Goal: Navigation & Orientation: Find specific page/section

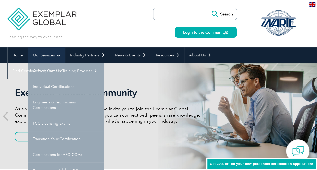
click at [51, 55] on link "Our Services" at bounding box center [46, 55] width 37 height 16
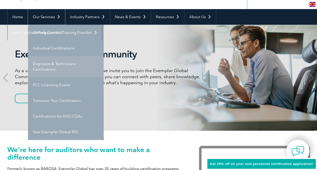
scroll to position [50, 0]
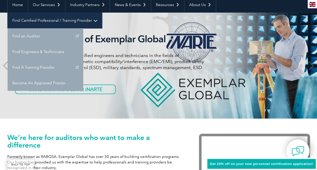
click at [102, 13] on link "Find Certified Professional / Training Provider" at bounding box center [55, 21] width 94 height 16
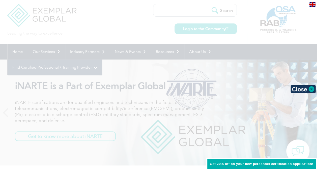
scroll to position [0, 0]
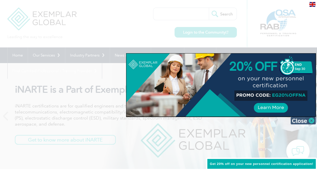
click at [299, 122] on img at bounding box center [302, 121] width 25 height 8
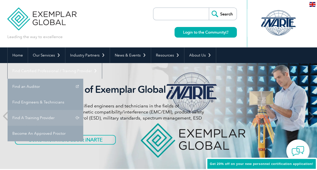
click at [83, 110] on link "Find A Training Provider" at bounding box center [46, 118] width 76 height 16
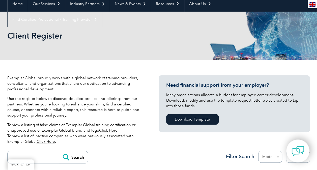
scroll to position [25, 0]
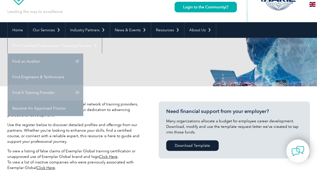
click at [83, 85] on link "Find A Training Provider" at bounding box center [46, 93] width 76 height 16
